Goal: Transaction & Acquisition: Purchase product/service

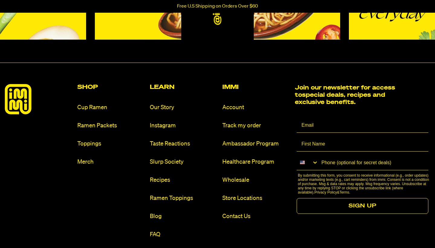
scroll to position [2777, 0]
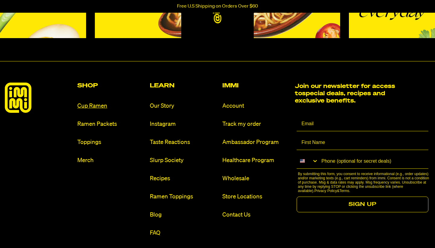
click at [96, 102] on link "Cup Ramen" at bounding box center [111, 106] width 68 height 8
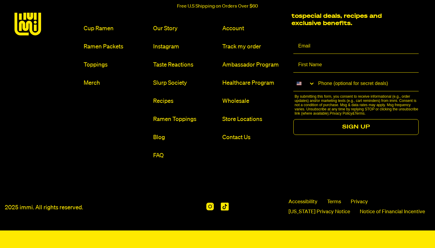
scroll to position [3088, 0]
click at [99, 51] on link "Ramen Packets" at bounding box center [116, 47] width 64 height 8
